Goal: Task Accomplishment & Management: Complete application form

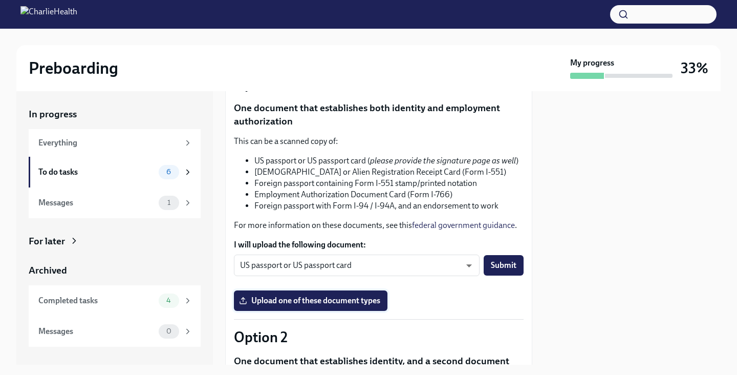
scroll to position [113, 0]
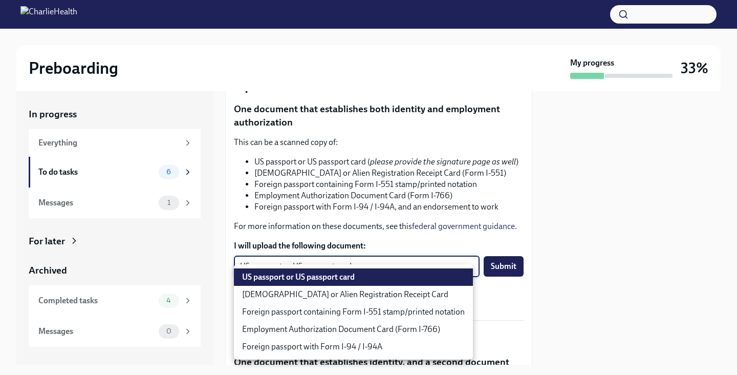
click at [364, 277] on body "Preboarding My progress 33% In progress Everything To do tasks 6 Messages 1 For…" at bounding box center [368, 187] width 737 height 375
click at [377, 224] on div at bounding box center [368, 187] width 737 height 375
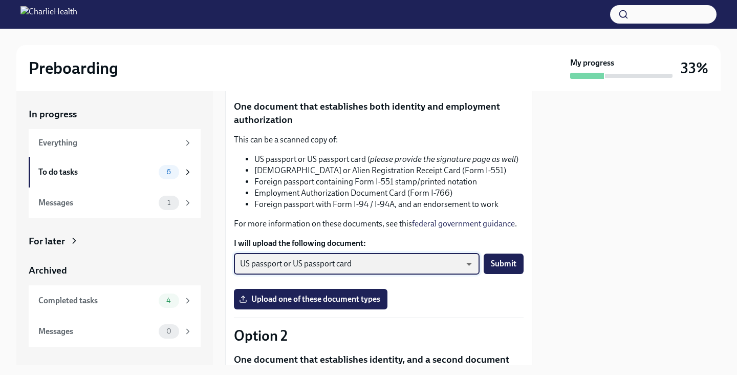
scroll to position [129, 0]
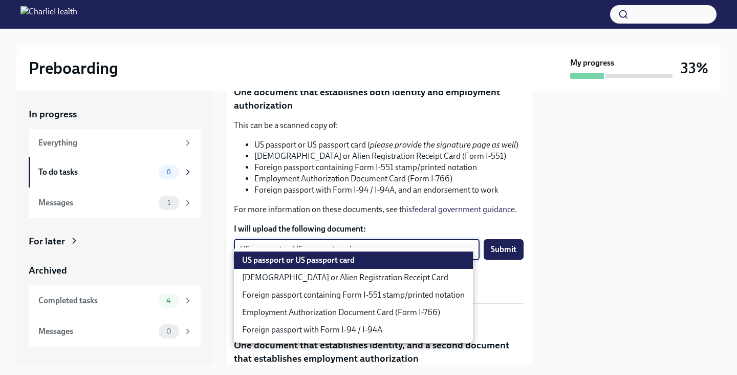
click at [449, 254] on body "Preboarding My progress 33% In progress Everything To do tasks 6 Messages 1 For…" at bounding box center [368, 187] width 737 height 375
click at [467, 192] on div at bounding box center [368, 187] width 737 height 375
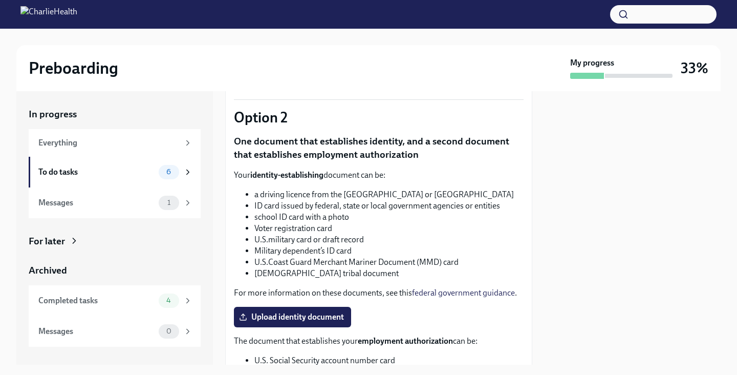
scroll to position [352, 0]
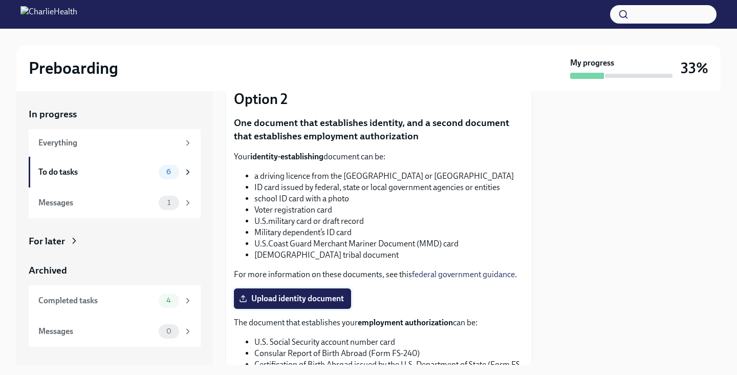
click at [301, 304] on span "Upload identity document" at bounding box center [292, 298] width 103 height 10
click at [0, 0] on input "Upload identity document" at bounding box center [0, 0] width 0 height 0
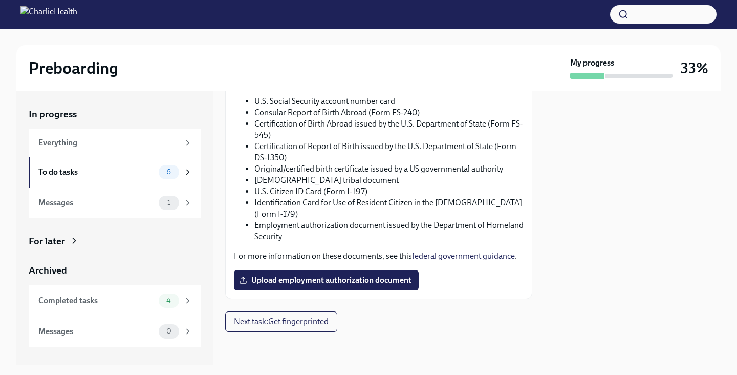
scroll to position [589, 0]
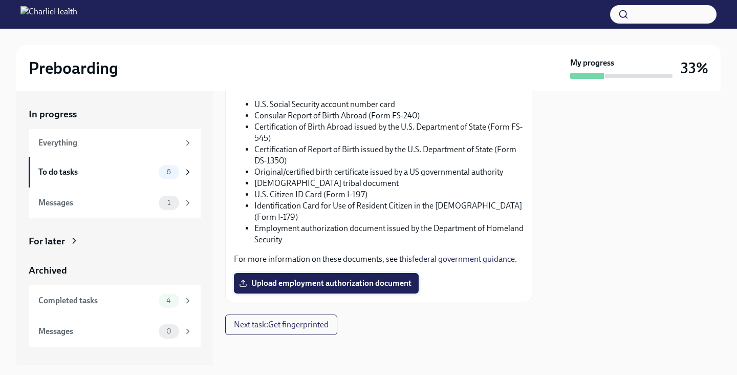
click at [292, 288] on span "Upload employment authorization document" at bounding box center [326, 283] width 170 height 10
click at [0, 0] on input "Upload employment authorization document" at bounding box center [0, 0] width 0 height 0
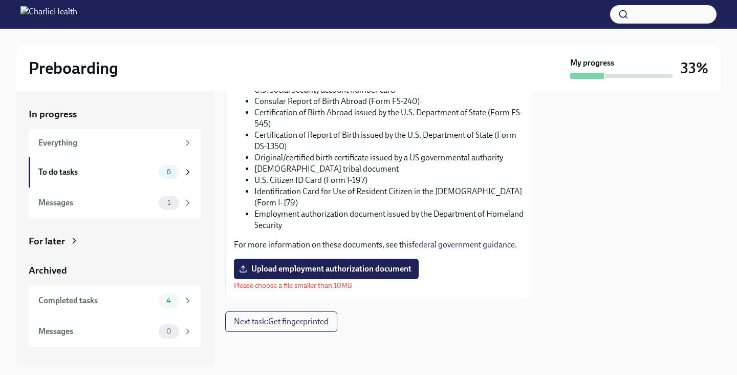
scroll to position [628, 0]
click at [340, 274] on span "Upload employment authorization document" at bounding box center [326, 269] width 170 height 10
click at [0, 0] on input "Upload employment authorization document" at bounding box center [0, 0] width 0 height 0
click at [263, 274] on span "Upload employment authorization document" at bounding box center [326, 269] width 170 height 10
click at [0, 0] on input "Upload employment authorization document" at bounding box center [0, 0] width 0 height 0
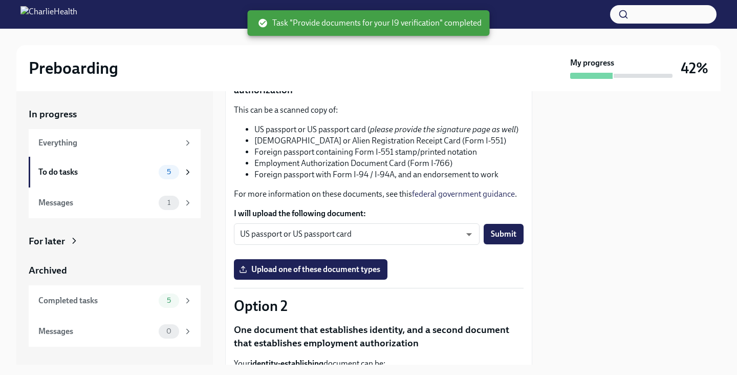
scroll to position [83, 0]
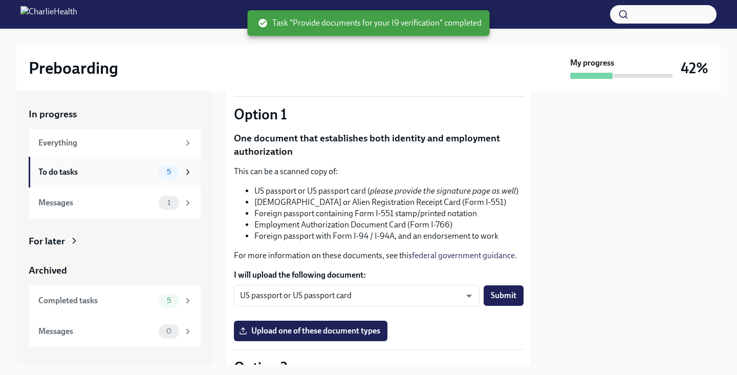
click at [124, 172] on div "To do tasks" at bounding box center [96, 171] width 116 height 11
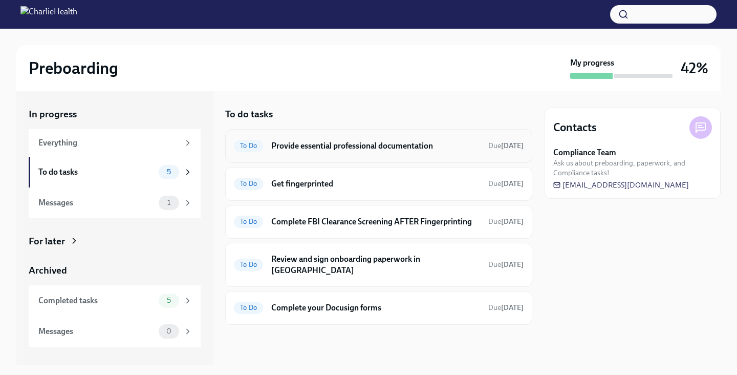
click at [361, 148] on h6 "Provide essential professional documentation" at bounding box center [375, 145] width 209 height 11
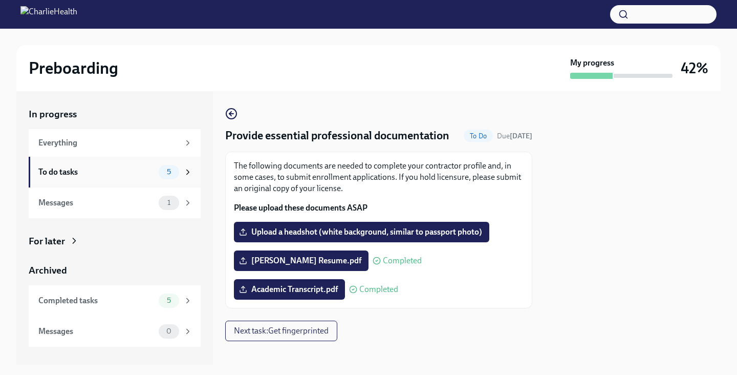
click at [136, 176] on div "To do tasks" at bounding box center [96, 171] width 116 height 11
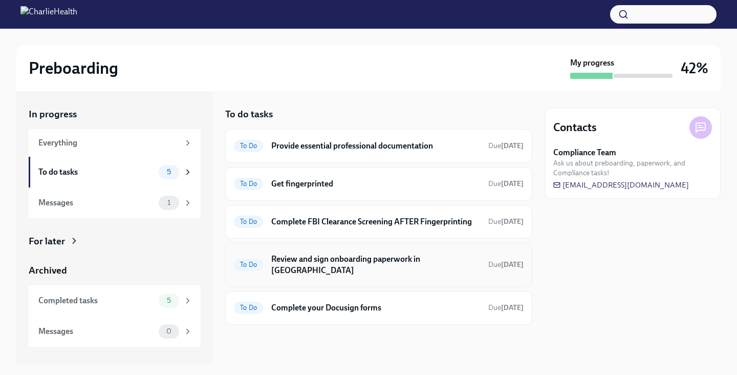
click at [349, 261] on h6 "Review and sign onboarding paperwork in [GEOGRAPHIC_DATA]" at bounding box center [375, 264] width 209 height 23
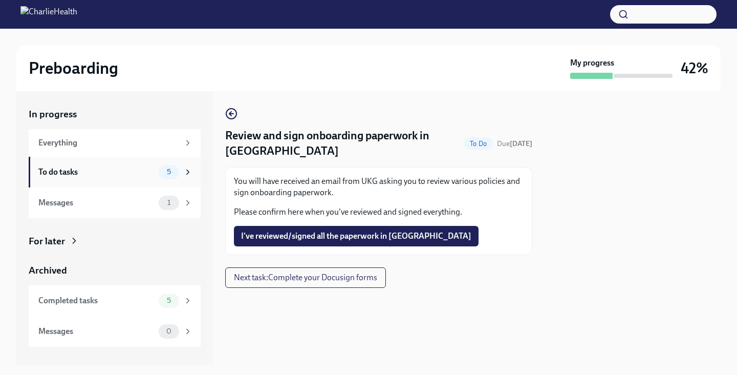
click at [123, 174] on div "To do tasks" at bounding box center [96, 171] width 116 height 11
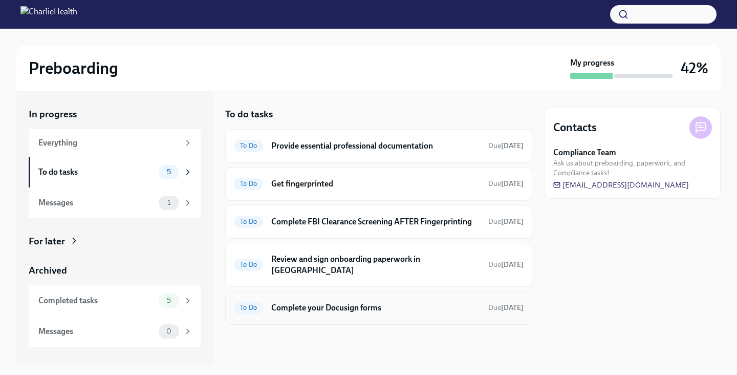
click at [313, 305] on div "To Do Complete your Docusign forms Due in 6 days" at bounding box center [379, 307] width 290 height 16
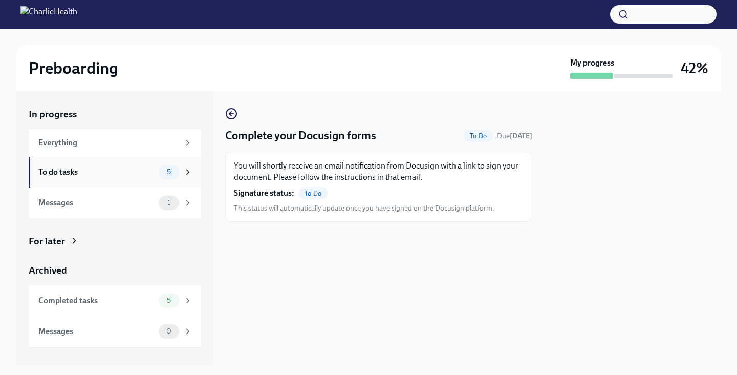
click at [142, 170] on div "To do tasks" at bounding box center [96, 171] width 116 height 11
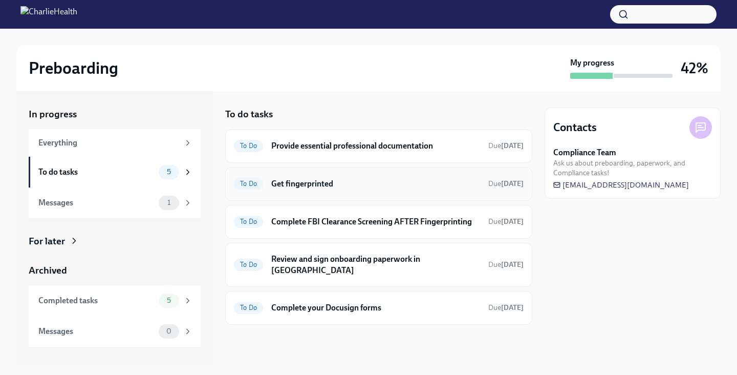
click at [321, 191] on div "To Do Get fingerprinted Due in 6 days" at bounding box center [378, 184] width 307 height 34
click at [302, 182] on h6 "Get fingerprinted" at bounding box center [375, 183] width 209 height 11
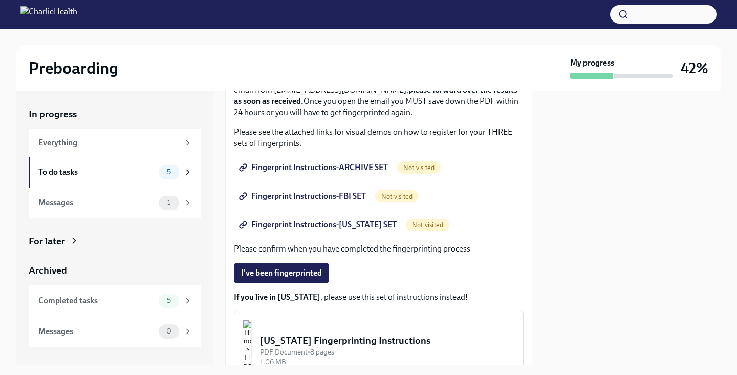
scroll to position [109, 0]
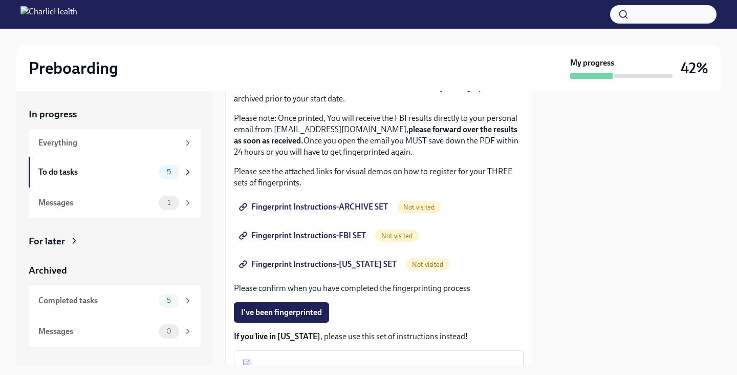
click at [307, 205] on span "Fingerprint Instructions-ARCHIVE SET" at bounding box center [314, 207] width 147 height 10
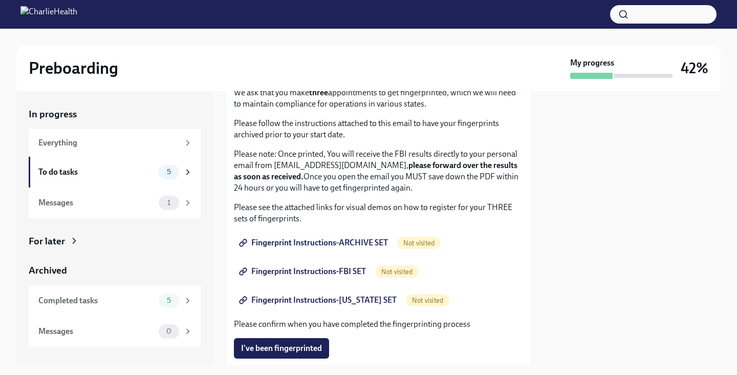
scroll to position [74, 0]
click at [333, 274] on span "Fingerprint Instructions-FBI SET" at bounding box center [303, 271] width 125 height 10
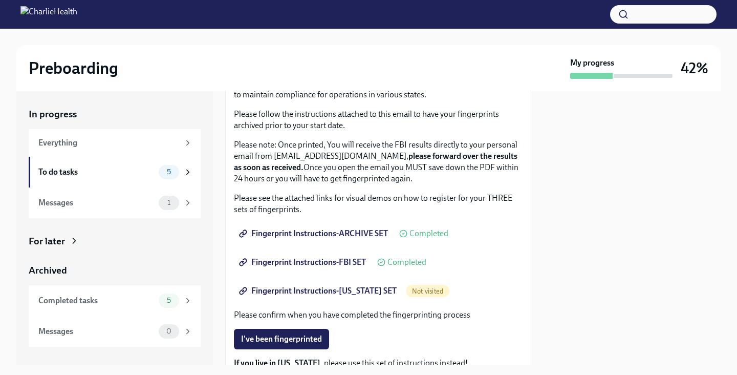
scroll to position [94, 0]
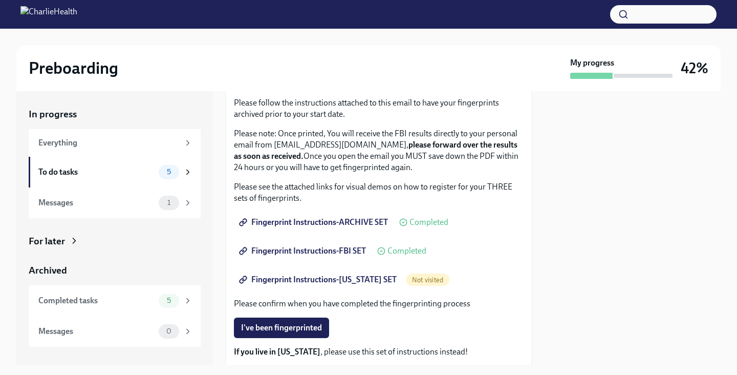
click at [305, 280] on span "Fingerprint Instructions-FLORIDA SET" at bounding box center [319, 279] width 156 height 10
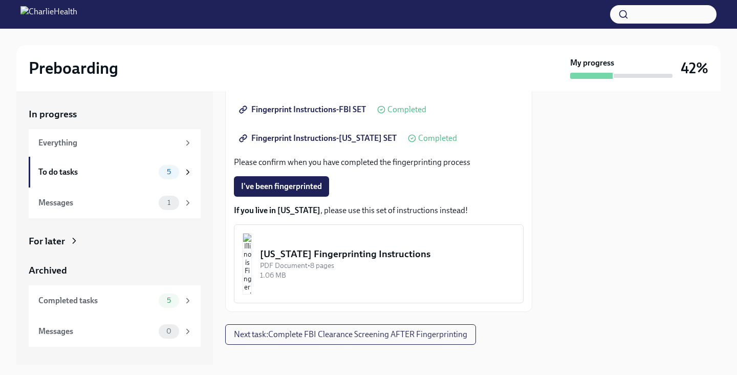
scroll to position [236, 0]
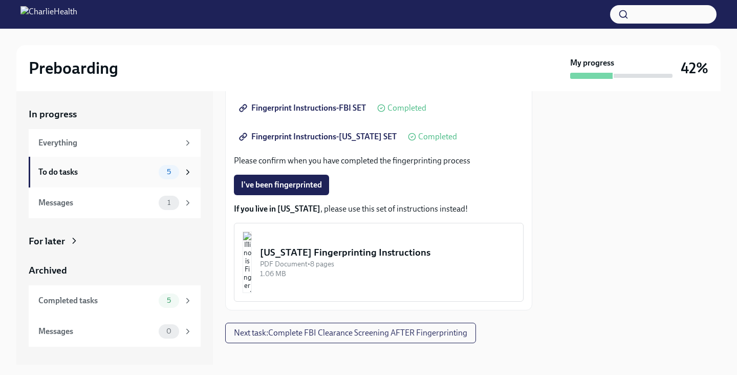
click at [136, 172] on div "To do tasks" at bounding box center [96, 171] width 116 height 11
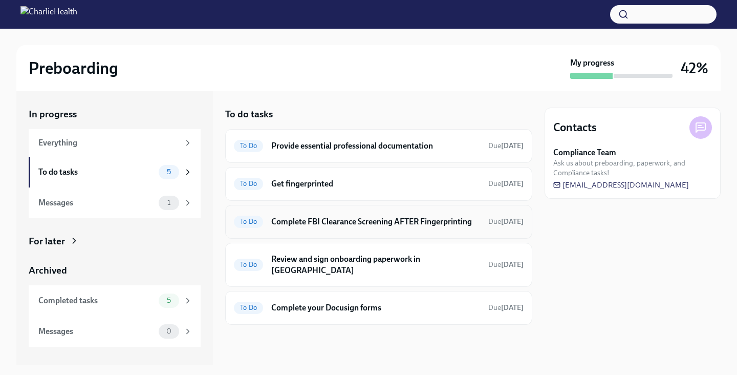
click at [381, 224] on h6 "Complete FBI Clearance Screening AFTER Fingerprinting" at bounding box center [375, 221] width 209 height 11
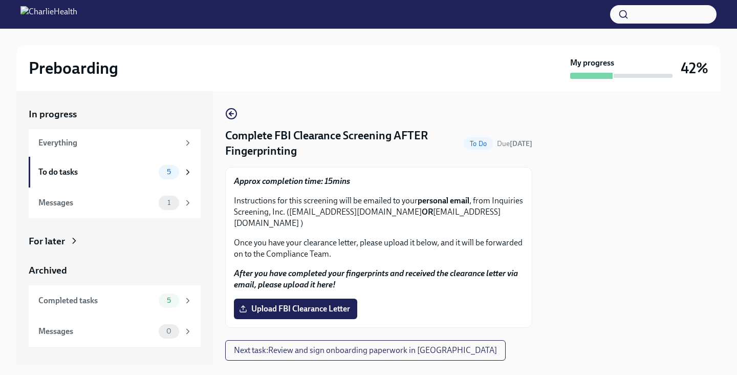
scroll to position [22, 0]
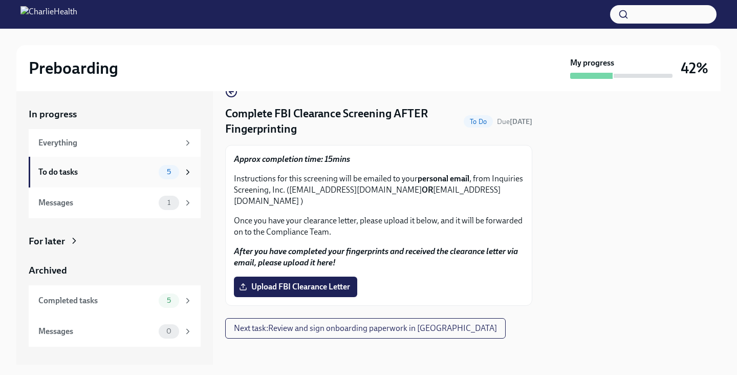
click at [102, 167] on div "To do tasks" at bounding box center [96, 171] width 116 height 11
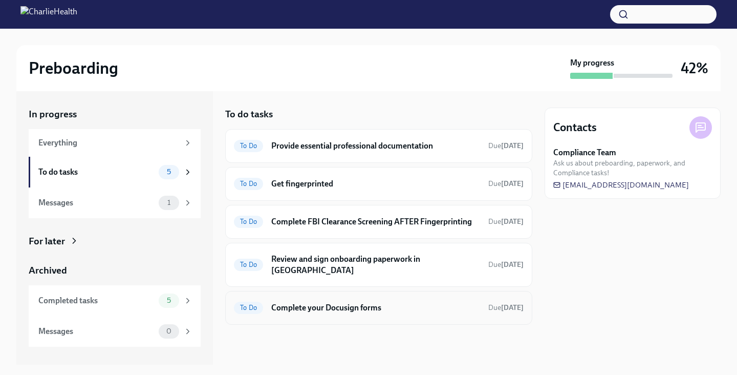
click at [335, 302] on h6 "Complete your Docusign forms" at bounding box center [375, 307] width 209 height 11
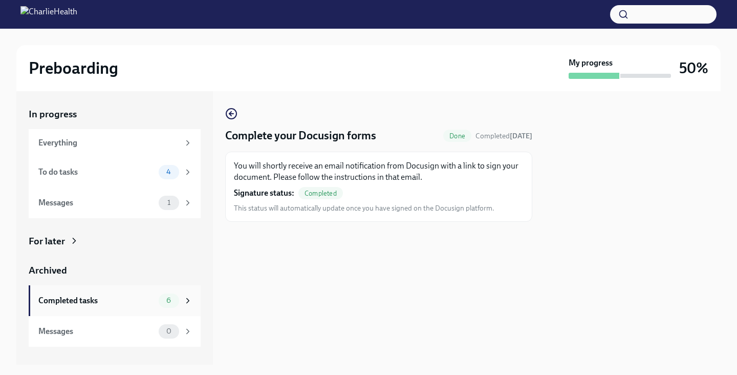
click at [105, 305] on div "Completed tasks" at bounding box center [96, 300] width 116 height 11
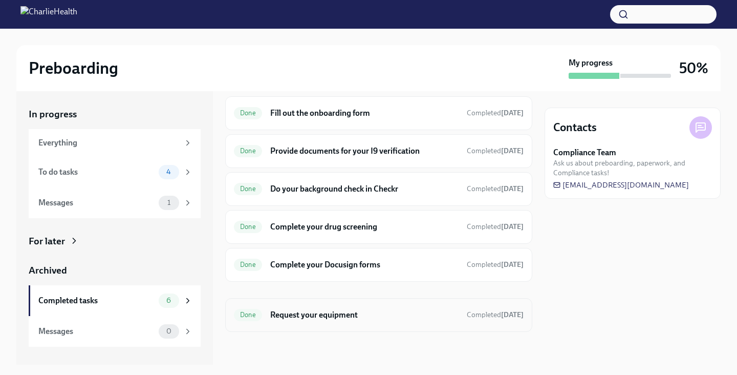
scroll to position [32, 0]
click at [341, 323] on div "Done Request your equipment Completed today" at bounding box center [378, 315] width 307 height 34
click at [336, 316] on h6 "Request your equipment" at bounding box center [364, 315] width 188 height 11
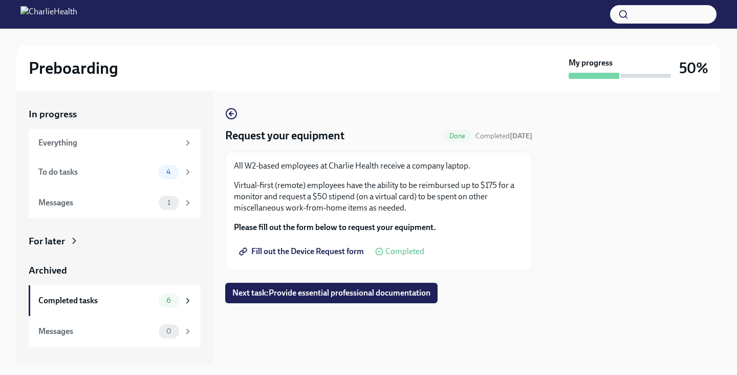
click at [330, 249] on span "Fill out the Device Request form" at bounding box center [302, 251] width 123 height 10
click at [71, 166] on div "To do tasks" at bounding box center [96, 171] width 116 height 11
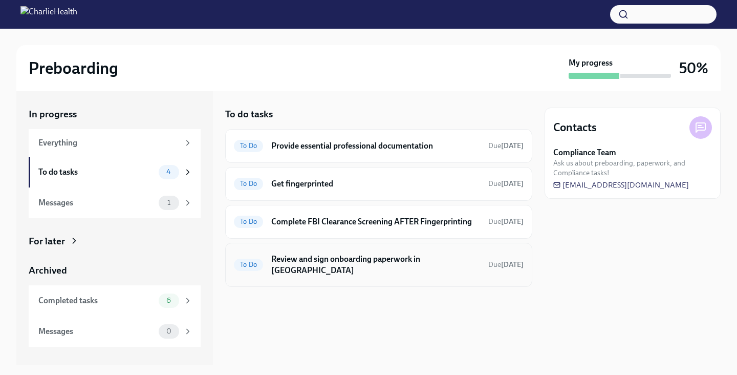
click at [362, 262] on h6 "Review and sign onboarding paperwork in [GEOGRAPHIC_DATA]" at bounding box center [375, 264] width 209 height 23
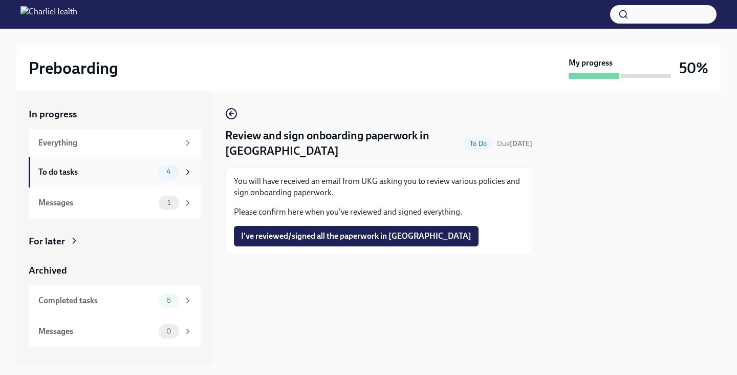
click at [134, 167] on div "To do tasks" at bounding box center [96, 171] width 116 height 11
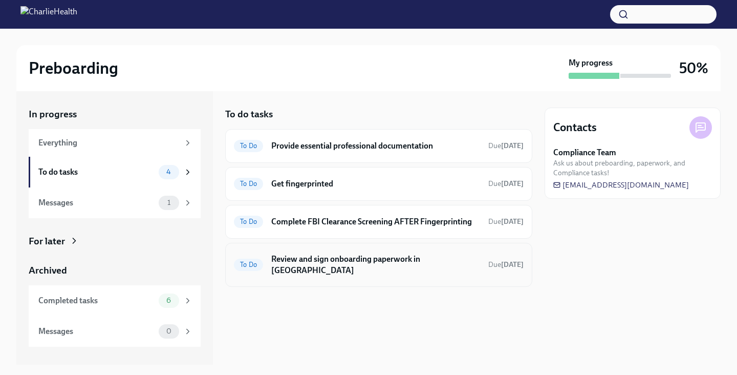
click at [346, 261] on h6 "Review and sign onboarding paperwork in [GEOGRAPHIC_DATA]" at bounding box center [375, 264] width 209 height 23
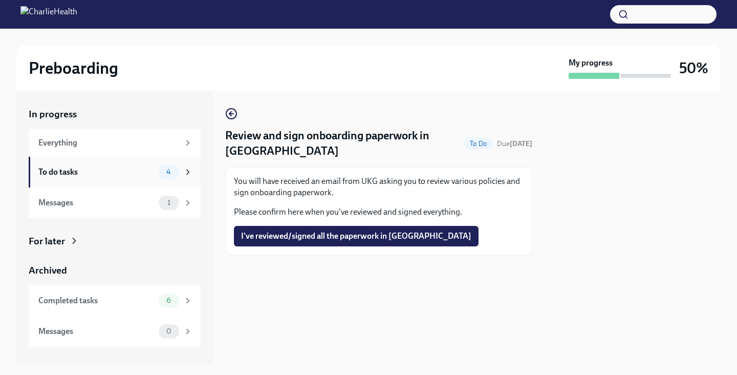
click at [89, 168] on div "To do tasks" at bounding box center [96, 171] width 116 height 11
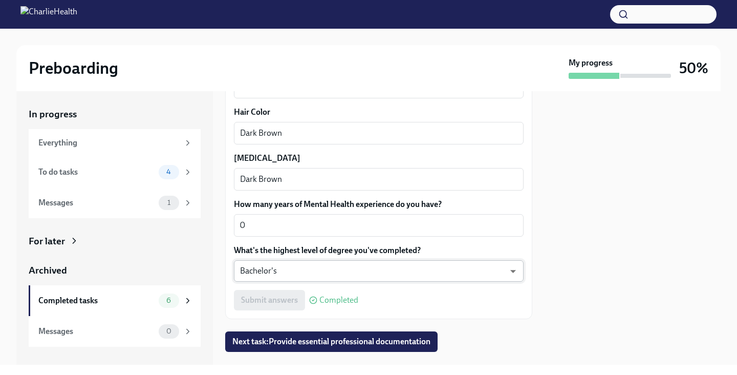
scroll to position [1004, 0]
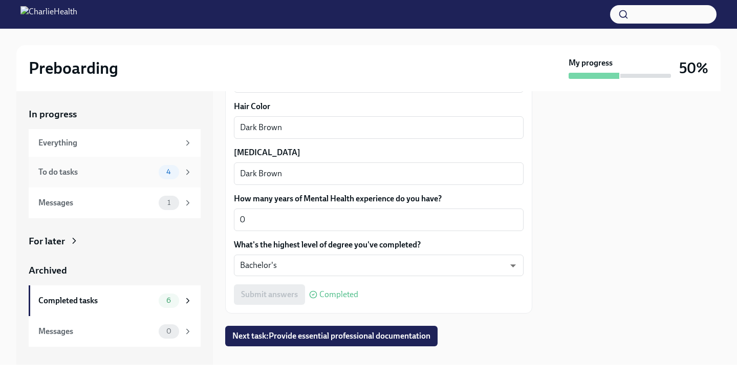
click at [121, 171] on div "To do tasks" at bounding box center [96, 171] width 116 height 11
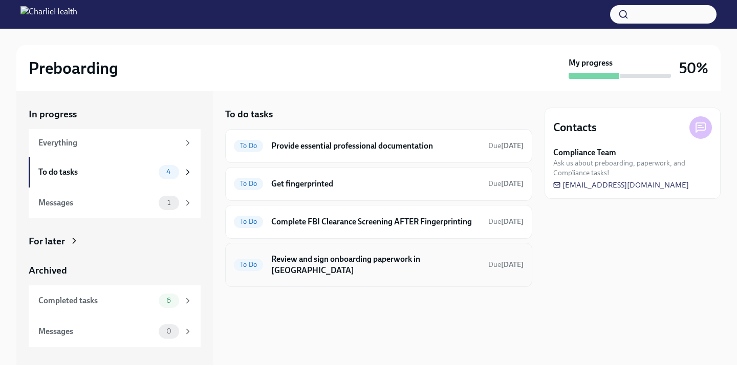
click at [347, 259] on h6 "Review and sign onboarding paperwork in [GEOGRAPHIC_DATA]" at bounding box center [375, 264] width 209 height 23
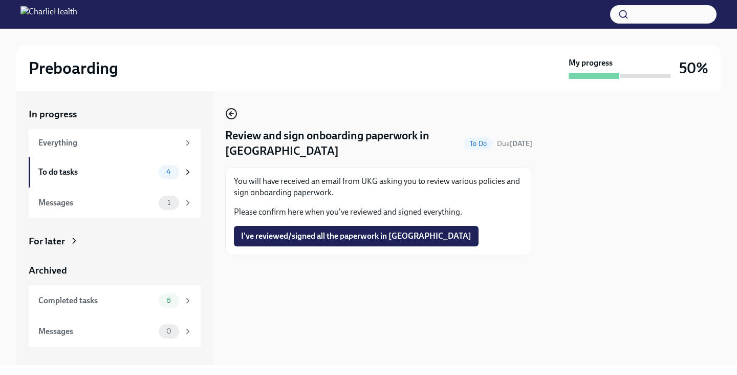
click at [230, 107] on icon "button" at bounding box center [231, 113] width 12 height 12
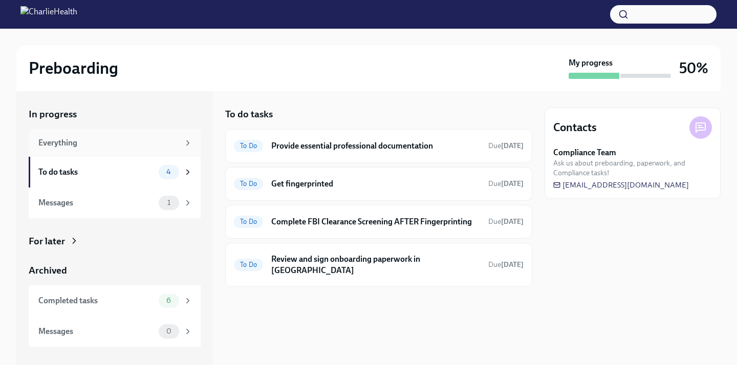
click at [134, 147] on div "Everything" at bounding box center [108, 142] width 141 height 11
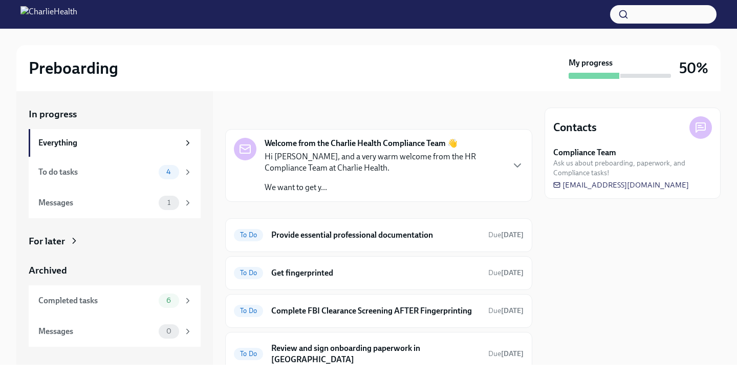
click at [412, 166] on p "Hi Jasmine, and a very warm welcome from the HR Compliance Team at Charlie Heal…" at bounding box center [384, 162] width 239 height 23
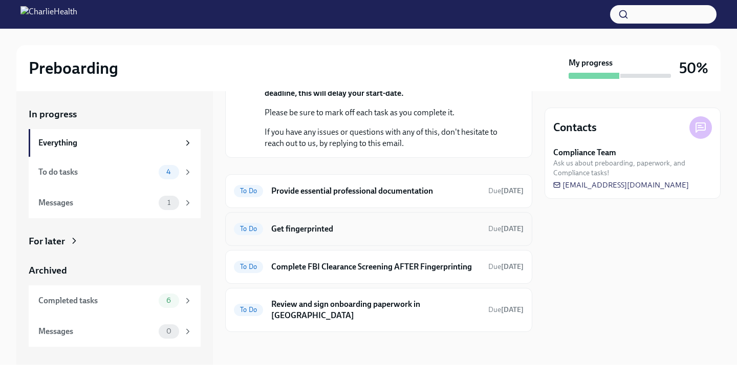
scroll to position [257, 0]
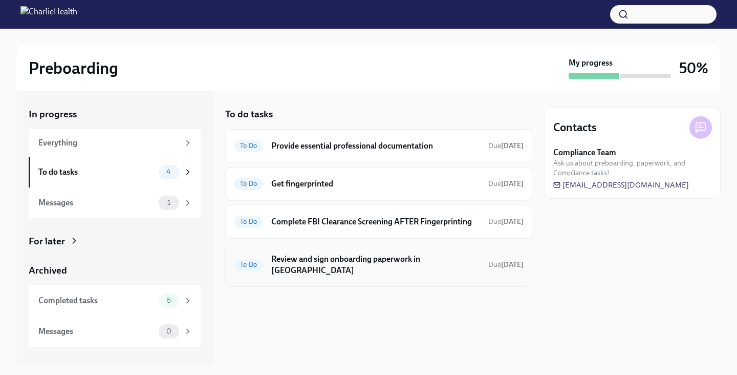
click at [382, 263] on h6 "Review and sign onboarding paperwork in [GEOGRAPHIC_DATA]" at bounding box center [375, 264] width 209 height 23
